Goal: Task Accomplishment & Management: Manage account settings

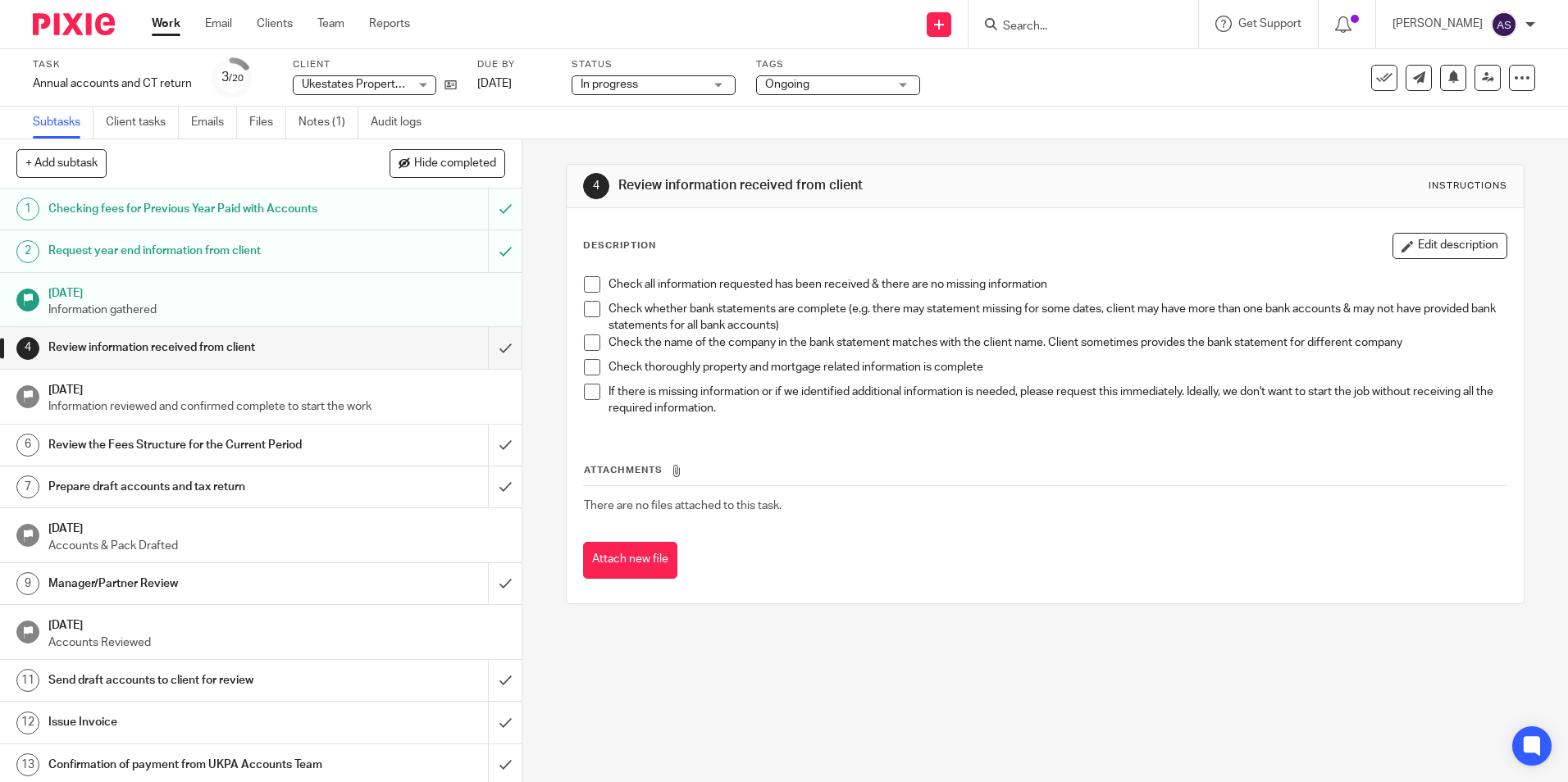
click at [87, 25] on img at bounding box center [74, 24] width 82 height 22
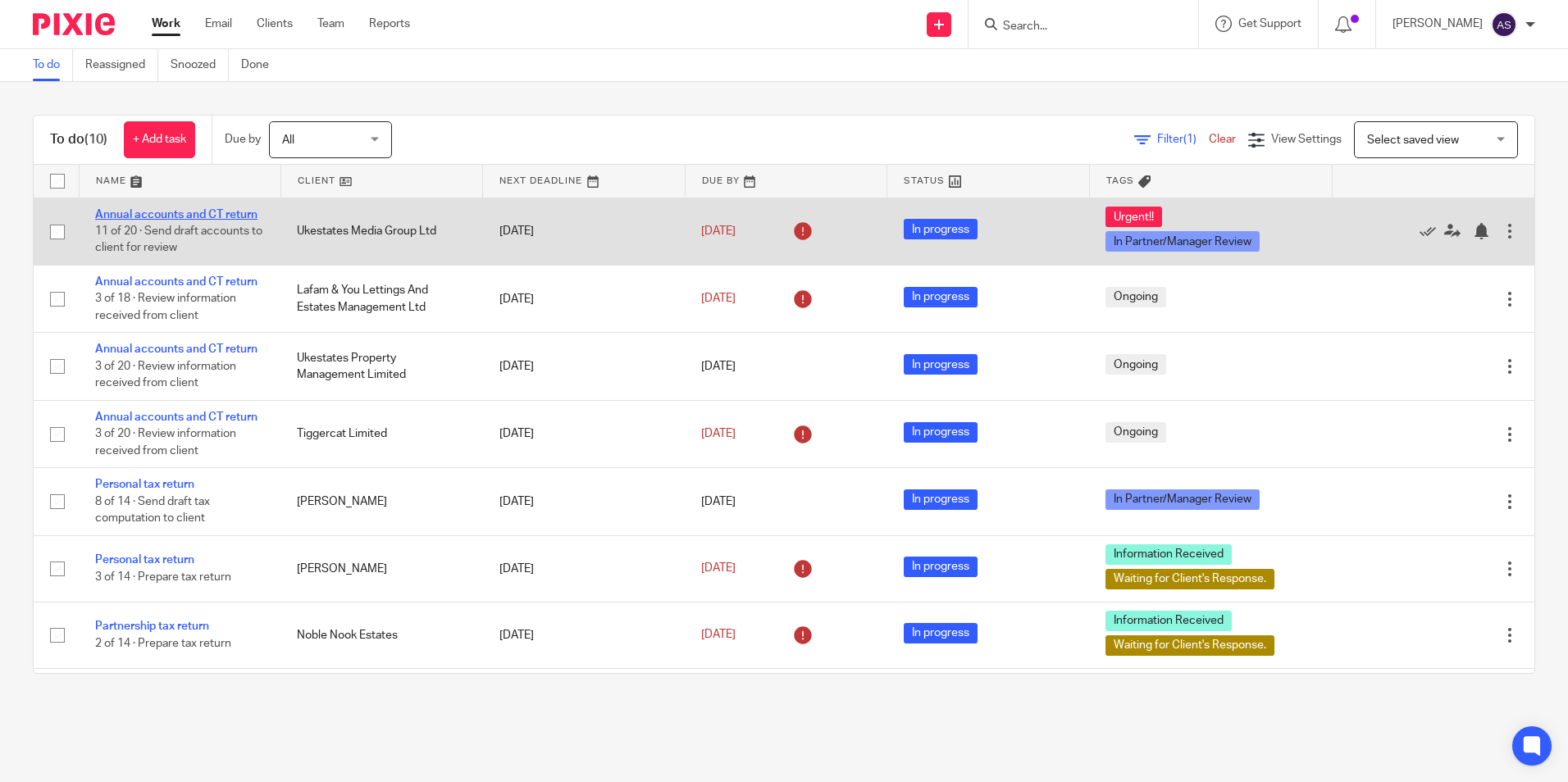
click at [217, 214] on link "Annual accounts and CT return" at bounding box center [176, 214] width 162 height 12
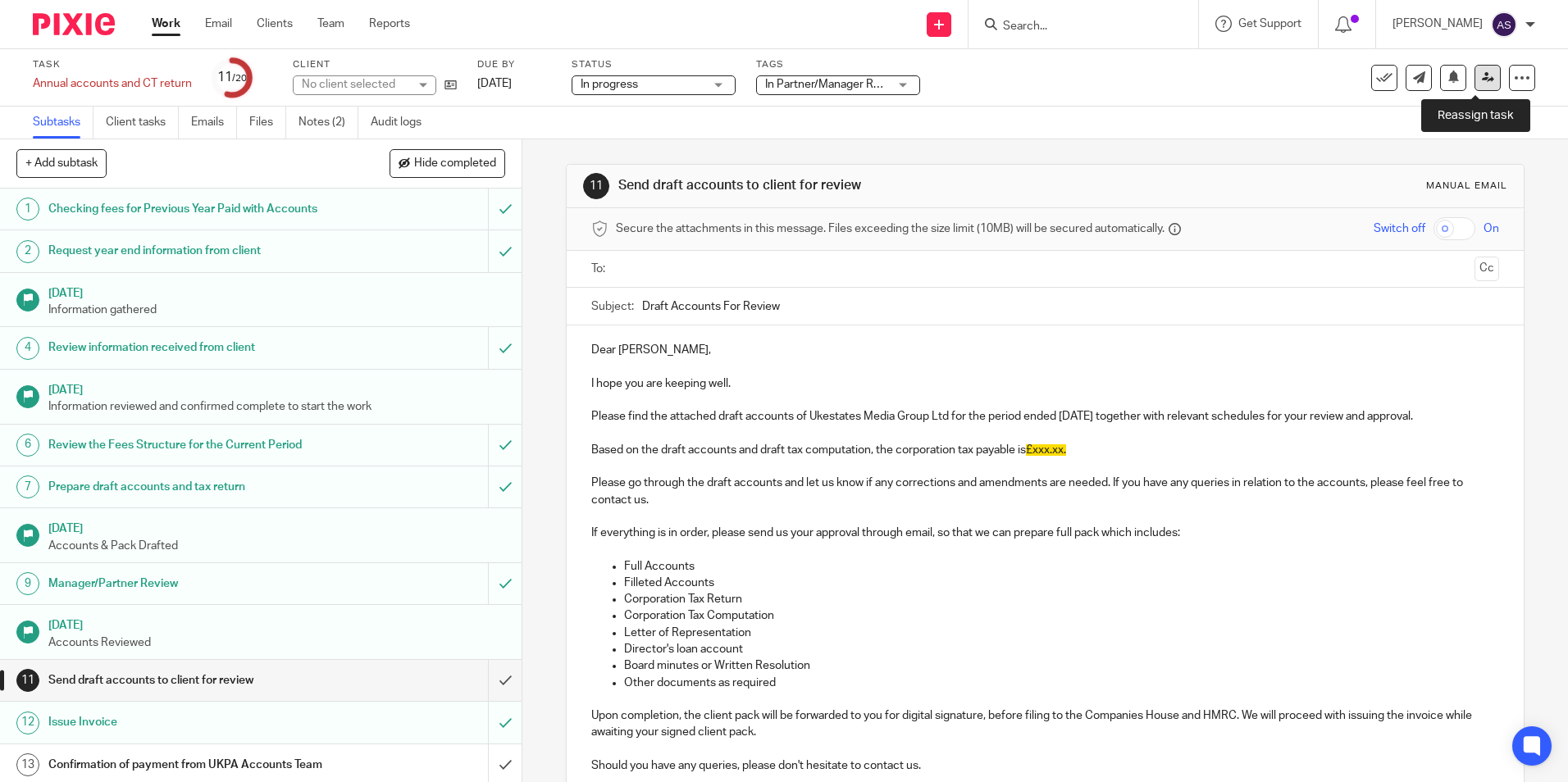
click at [1482, 81] on icon at bounding box center [1488, 77] width 12 height 12
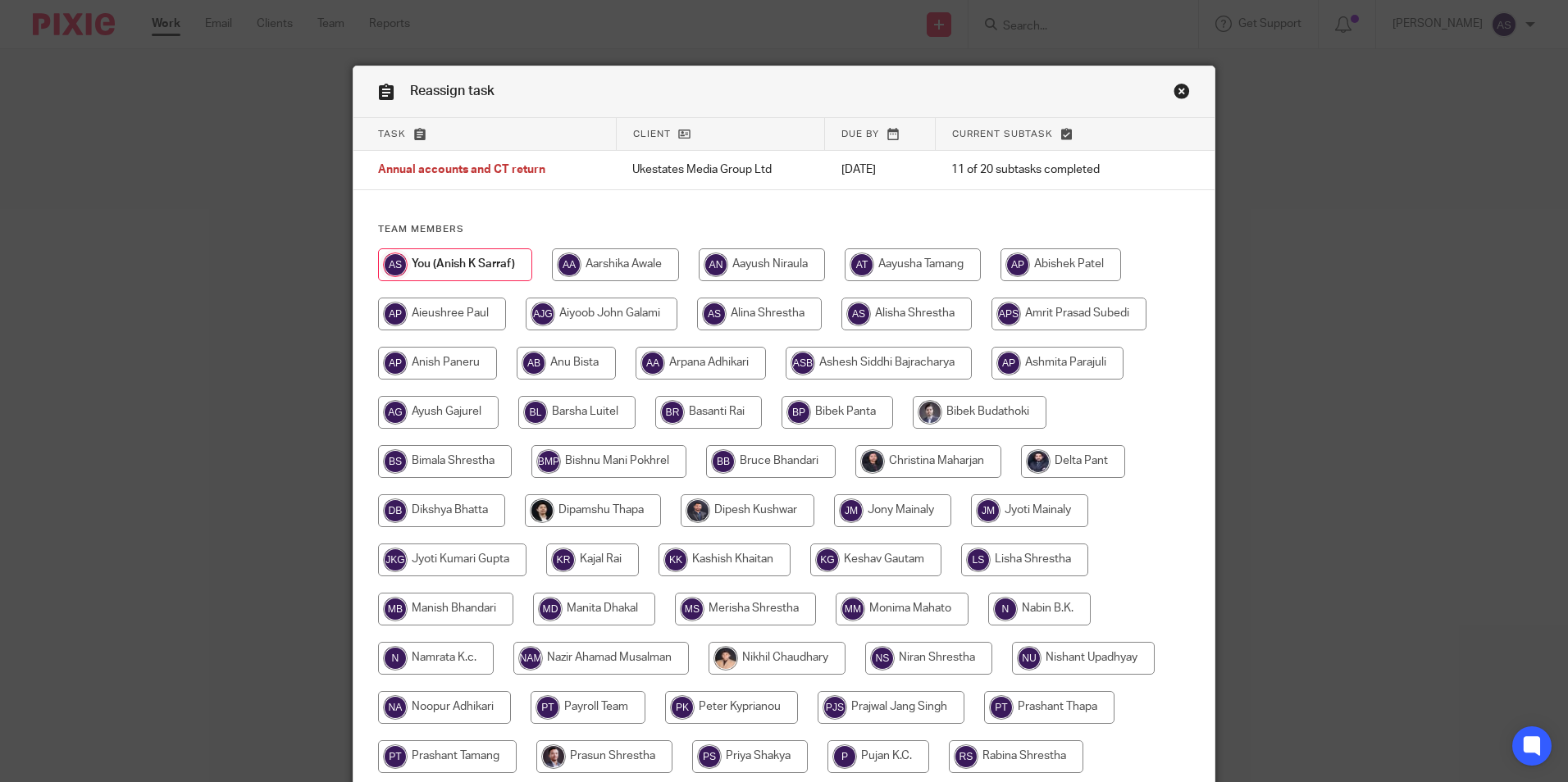
click at [901, 454] on input "radio" at bounding box center [928, 461] width 146 height 33
radio input "true"
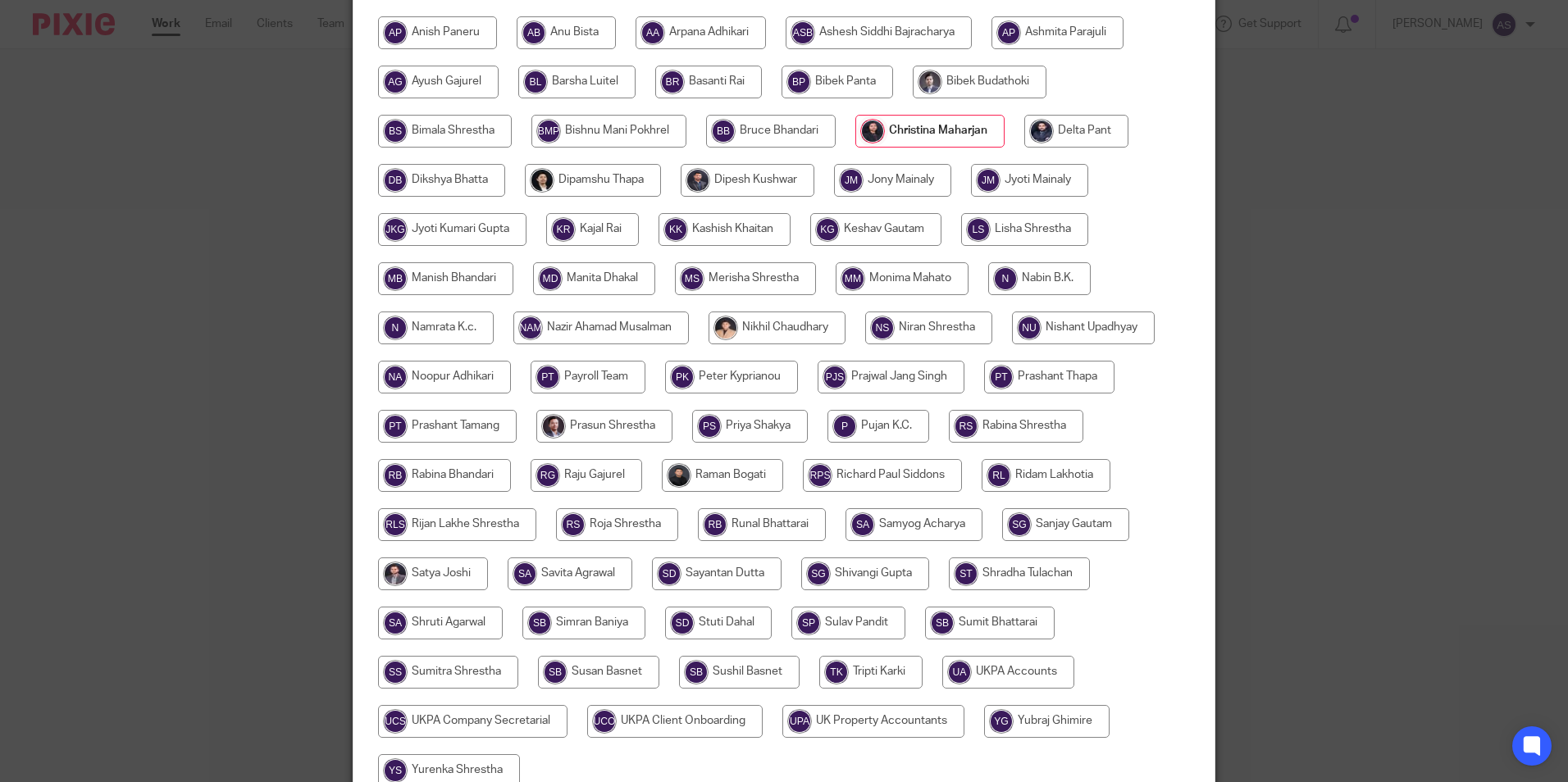
scroll to position [410, 0]
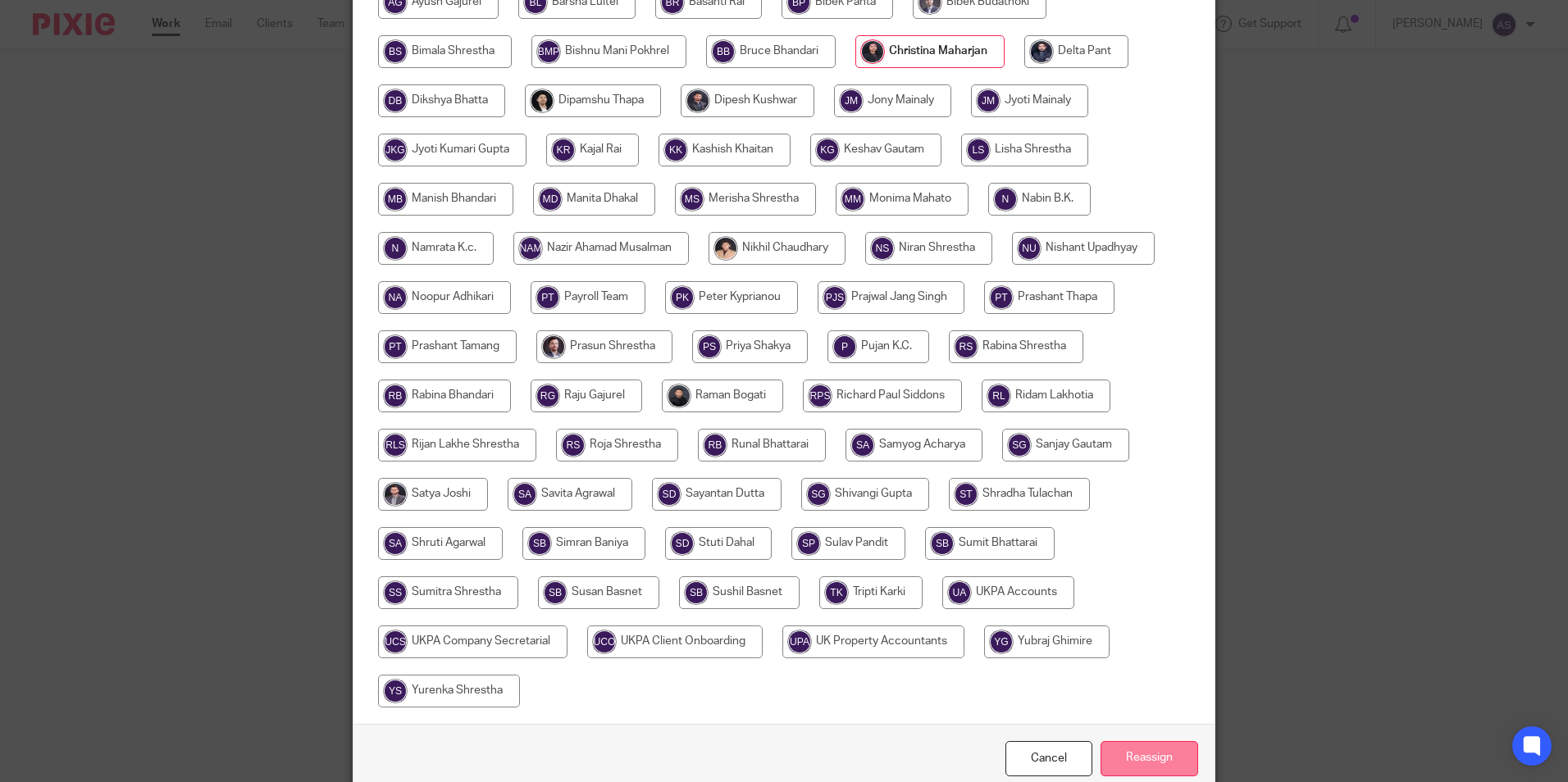
click at [1159, 759] on input "Reassign" at bounding box center [1150, 759] width 98 height 36
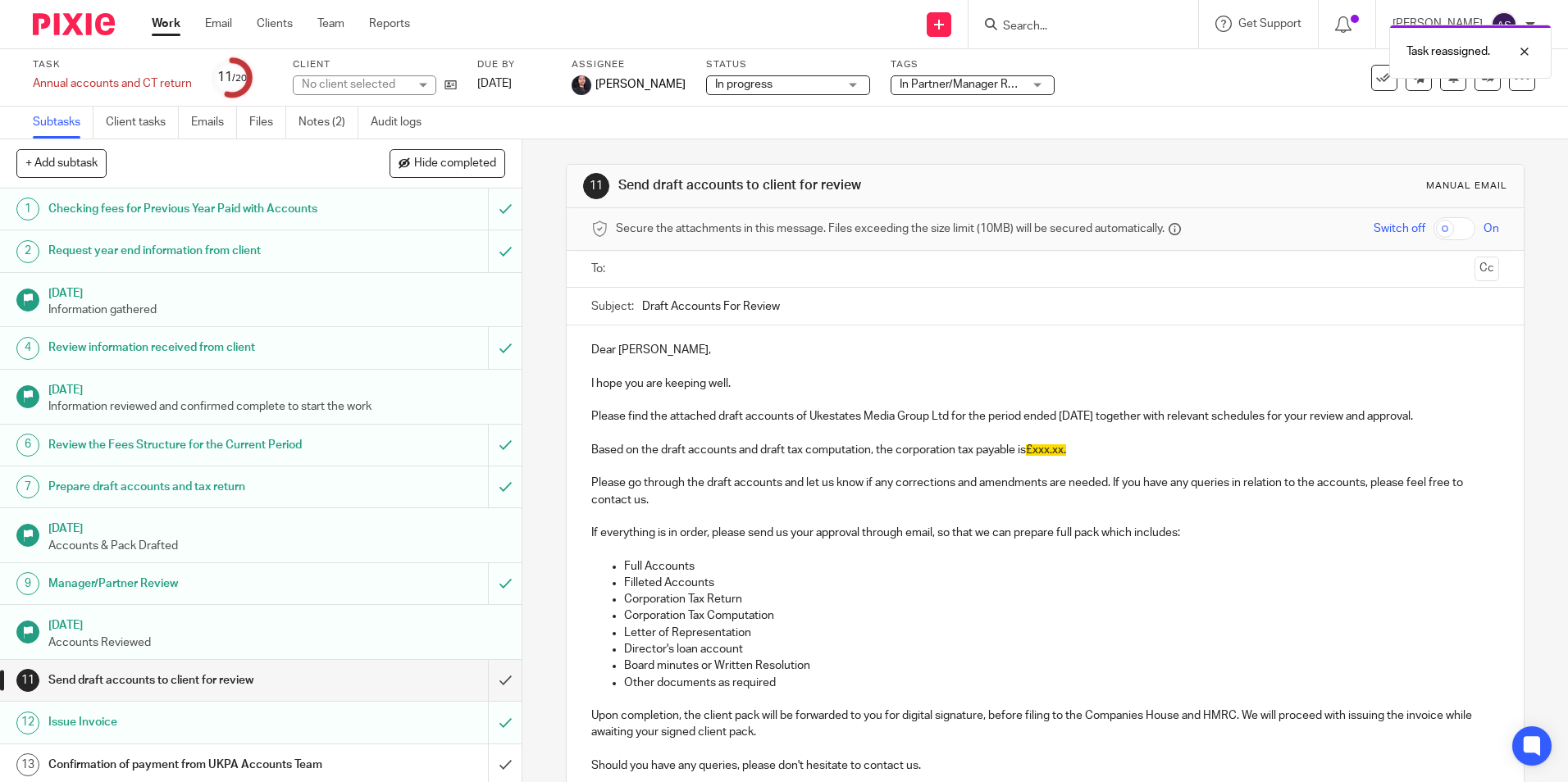
click at [77, 32] on img at bounding box center [74, 24] width 82 height 22
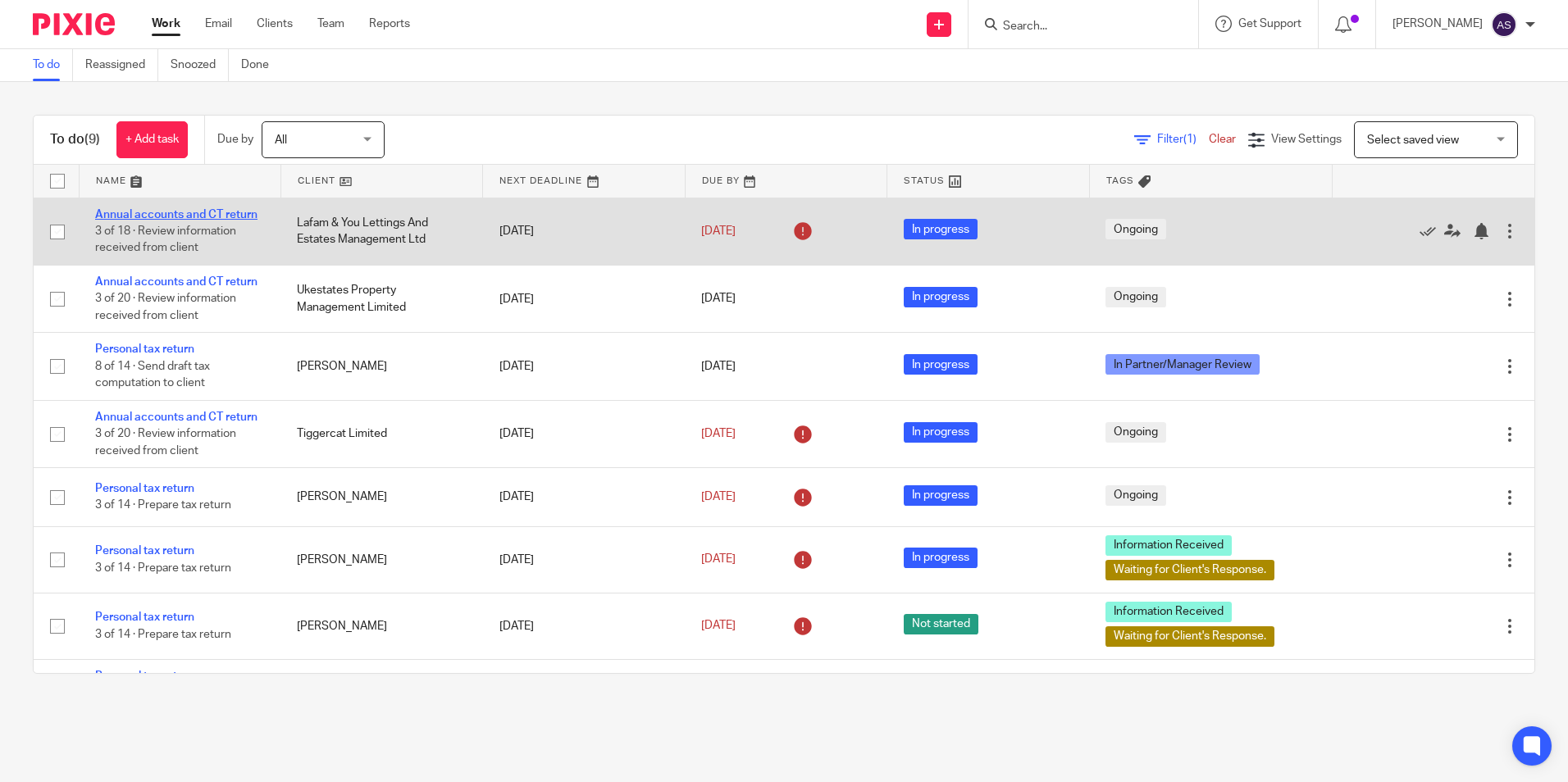
click at [167, 212] on link "Annual accounts and CT return" at bounding box center [176, 214] width 162 height 12
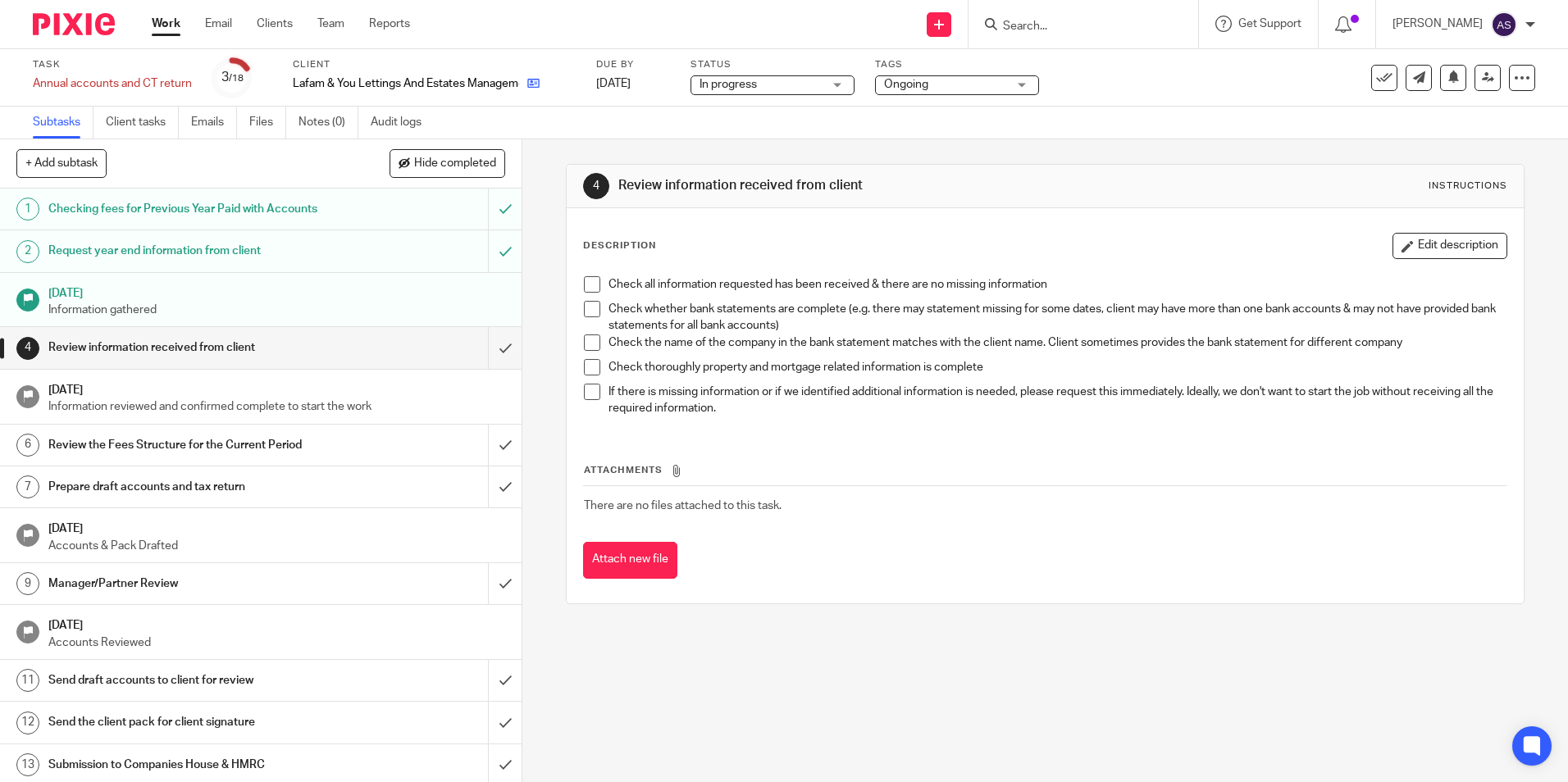
click at [527, 79] on link at bounding box center [529, 84] width 20 height 16
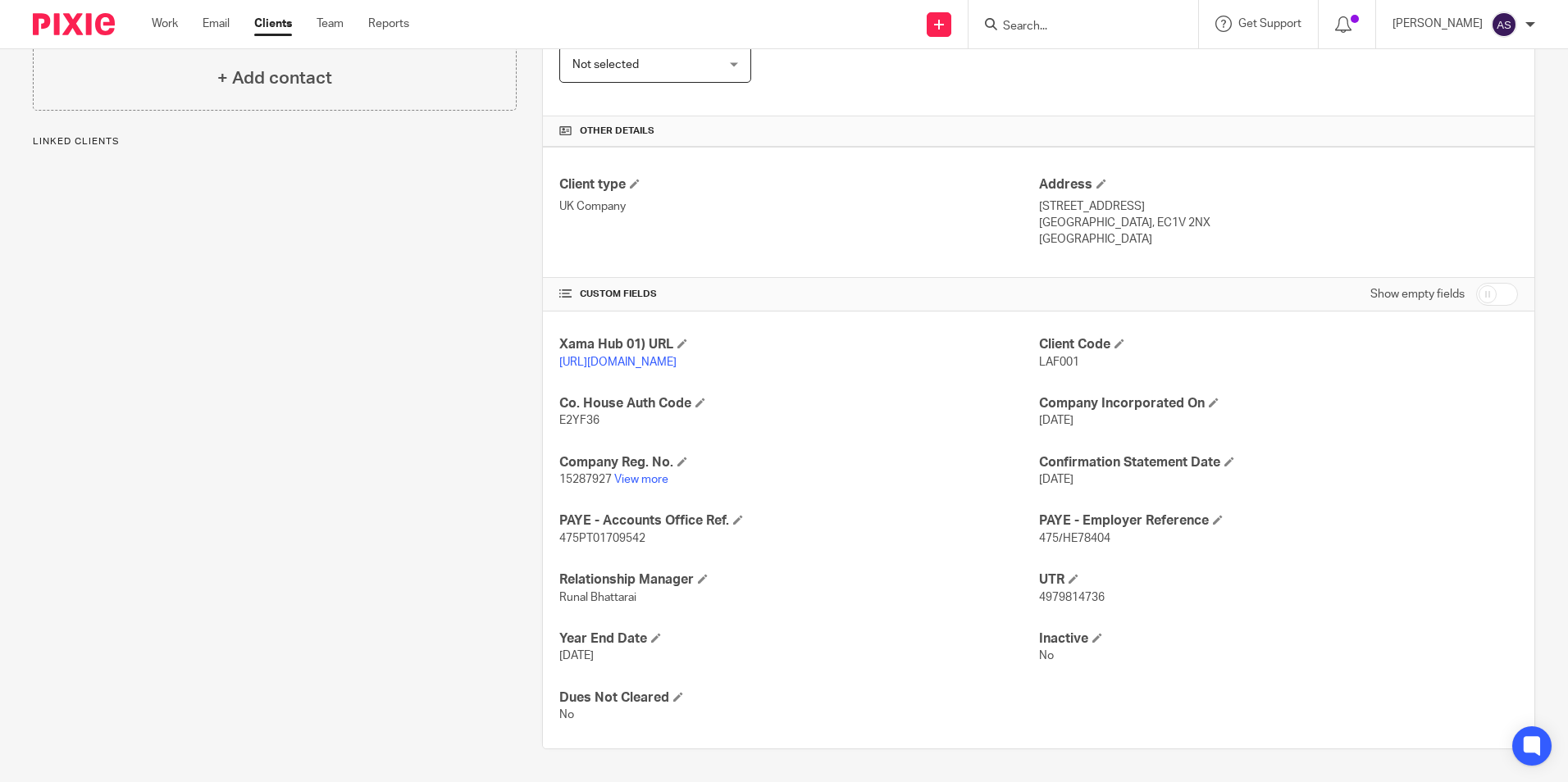
scroll to position [328, 0]
click at [642, 480] on p "15287927 View more" at bounding box center [799, 480] width 479 height 16
click at [641, 484] on link "View more" at bounding box center [641, 480] width 54 height 12
